Goal: Task Accomplishment & Management: Use online tool/utility

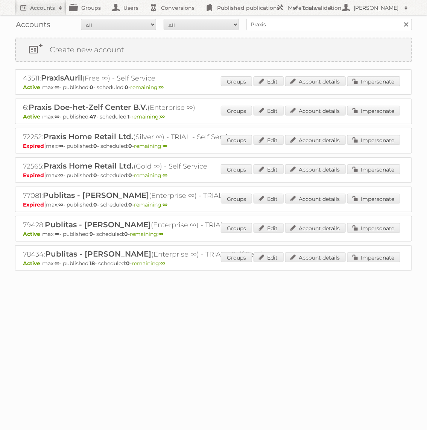
click at [297, 22] on input "Praxis" at bounding box center [328, 24] width 165 height 11
type input "Etos"
click at [400, 19] on input "Search" at bounding box center [405, 24] width 11 height 11
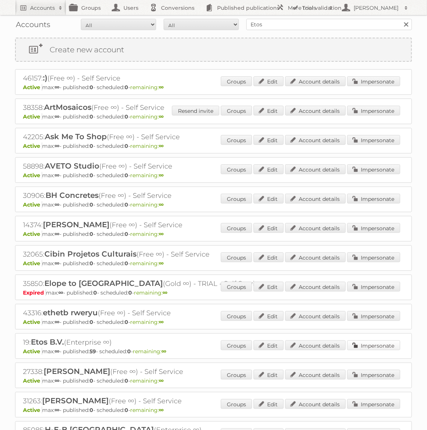
click at [366, 342] on link "Impersonate" at bounding box center [373, 345] width 53 height 10
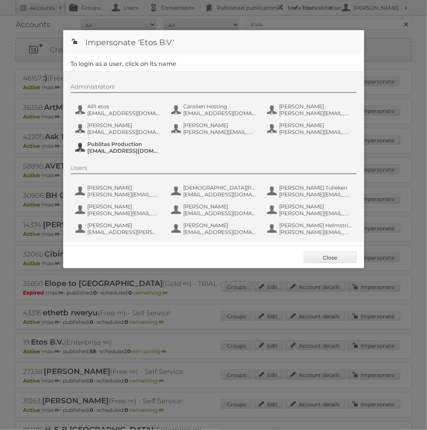
click at [136, 143] on span "Publitas Production" at bounding box center [124, 144] width 73 height 7
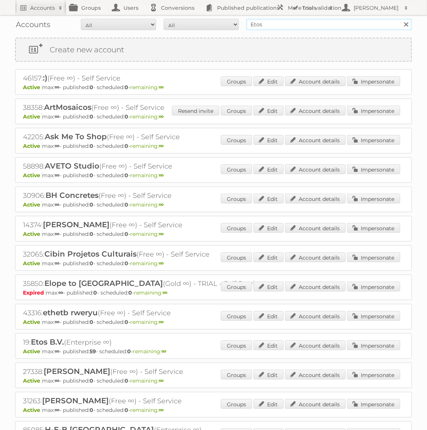
click at [301, 21] on input "Etos" at bounding box center [328, 24] width 165 height 11
type input "Lidl"
click at [400, 19] on input "Search" at bounding box center [405, 24] width 11 height 11
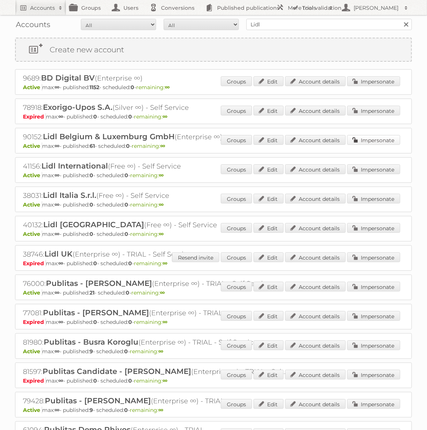
click at [380, 138] on link "Impersonate" at bounding box center [373, 140] width 53 height 10
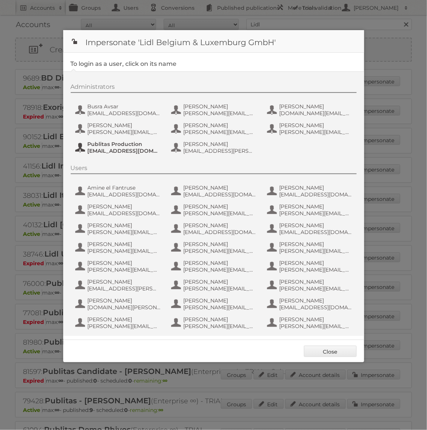
click at [136, 142] on span "Publitas Production" at bounding box center [124, 144] width 73 height 7
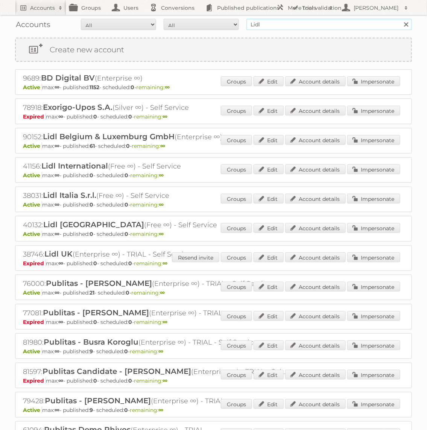
click at [284, 24] on input "Lidl" at bounding box center [328, 24] width 165 height 11
type input "Blokker"
click at [400, 19] on input "Search" at bounding box center [405, 24] width 11 height 11
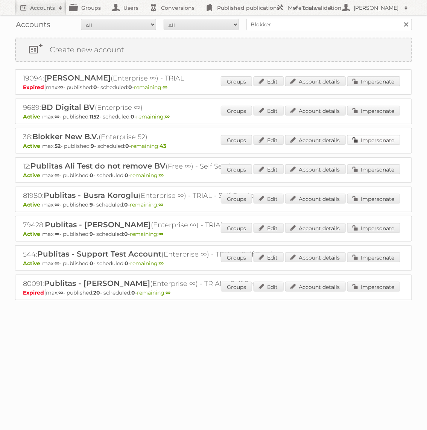
click at [370, 135] on link "Impersonate" at bounding box center [373, 140] width 53 height 10
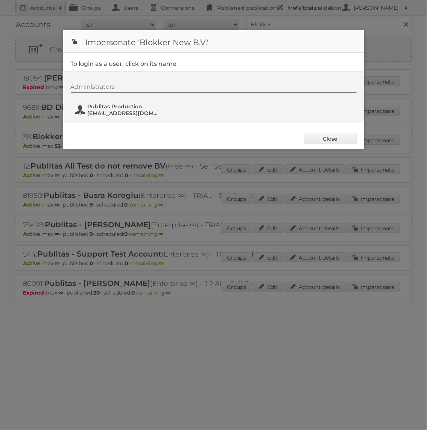
click at [115, 115] on span "[EMAIL_ADDRESS][DOMAIN_NAME]" at bounding box center [124, 113] width 73 height 7
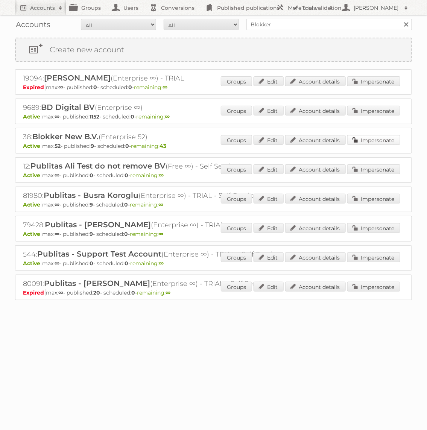
click at [385, 137] on link "Impersonate" at bounding box center [373, 140] width 53 height 10
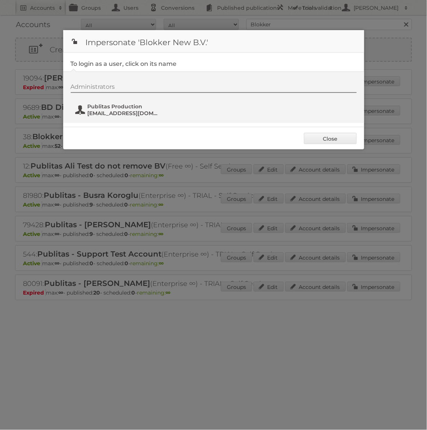
click at [117, 108] on span "Publitas Production" at bounding box center [124, 106] width 73 height 7
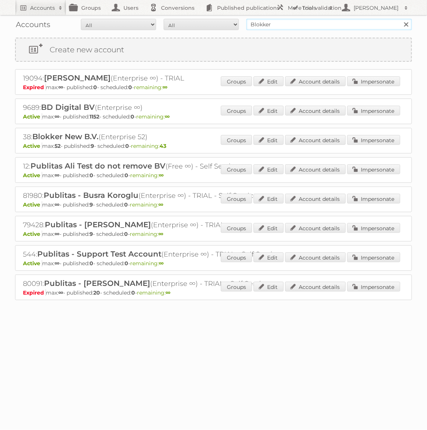
click at [299, 27] on input "Blokker" at bounding box center [328, 24] width 165 height 11
type input "KARWEI"
click at [400, 19] on input "Search" at bounding box center [405, 24] width 11 height 11
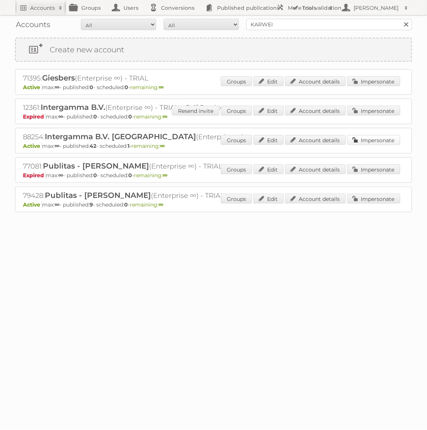
click at [380, 137] on link "Impersonate" at bounding box center [373, 140] width 53 height 10
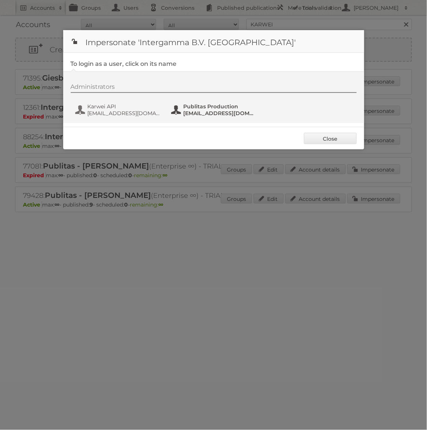
click at [206, 110] on span "[EMAIL_ADDRESS][DOMAIN_NAME]" at bounding box center [220, 113] width 73 height 7
